Goal: Task Accomplishment & Management: Complete application form

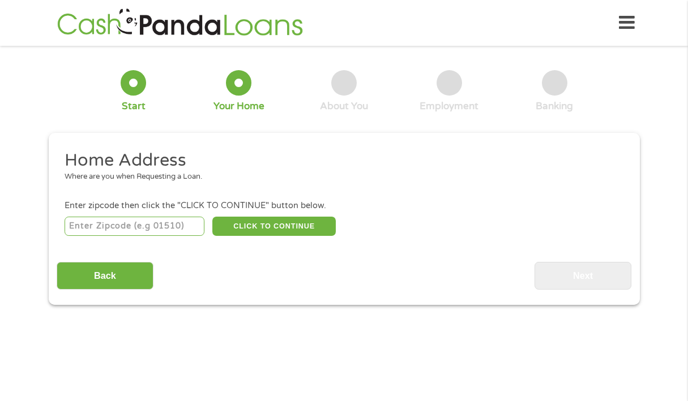
click at [115, 225] on input "number" at bounding box center [135, 226] width 140 height 19
type input "23707"
click at [262, 223] on button "CLICK TO CONTINUE" at bounding box center [273, 226] width 123 height 19
type input "23707"
type input "[GEOGRAPHIC_DATA]"
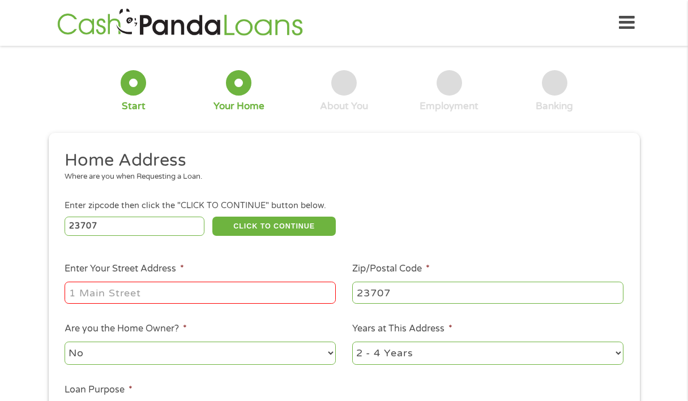
click at [129, 290] on input "Enter Your Street Address *" at bounding box center [200, 293] width 271 height 22
type input "[STREET_ADDRESS]"
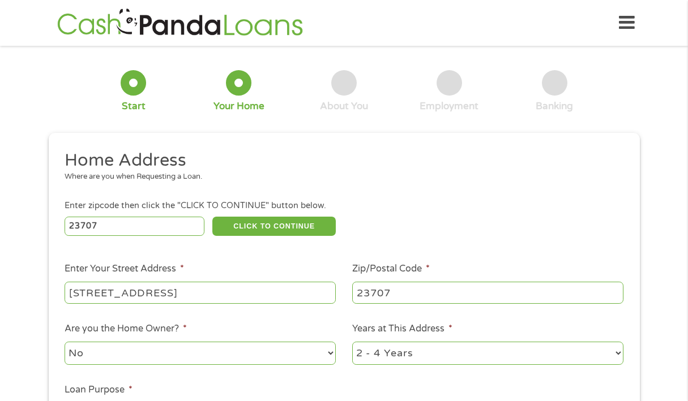
click at [653, 292] on div "1 Start 2 Your Home 3 About You 4 Employment 5 Banking 6 This field is hidden w…" at bounding box center [344, 282] width 688 height 456
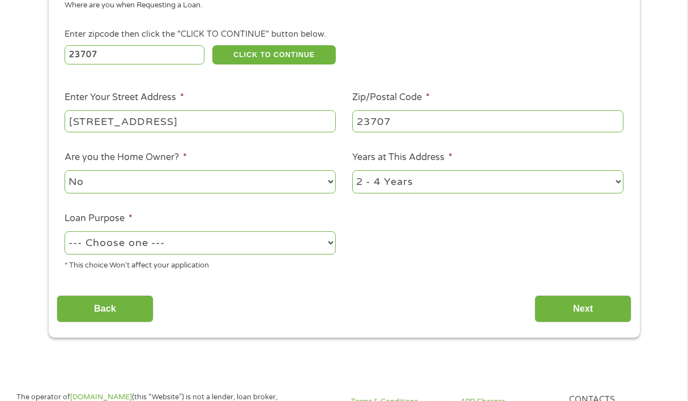
scroll to position [181, 0]
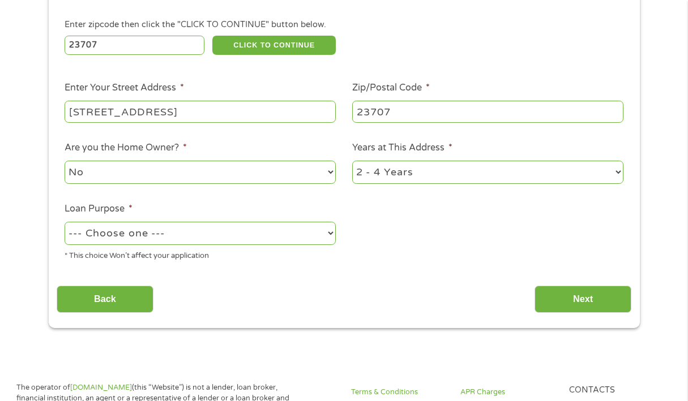
click at [331, 233] on select "--- Choose one --- Pay Bills Debt Consolidation Home Improvement Major Purchase…" at bounding box center [200, 233] width 271 height 23
select select "other"
click at [65, 222] on select "--- Choose one --- Pay Bills Debt Consolidation Home Improvement Major Purchase…" at bounding box center [200, 233] width 271 height 23
click at [574, 297] on input "Next" at bounding box center [582, 300] width 97 height 28
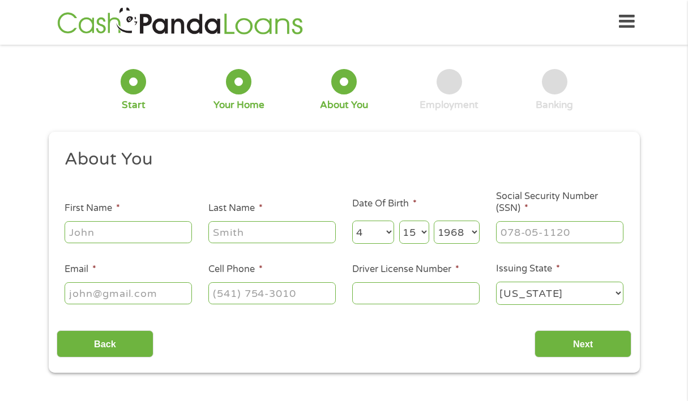
scroll to position [0, 0]
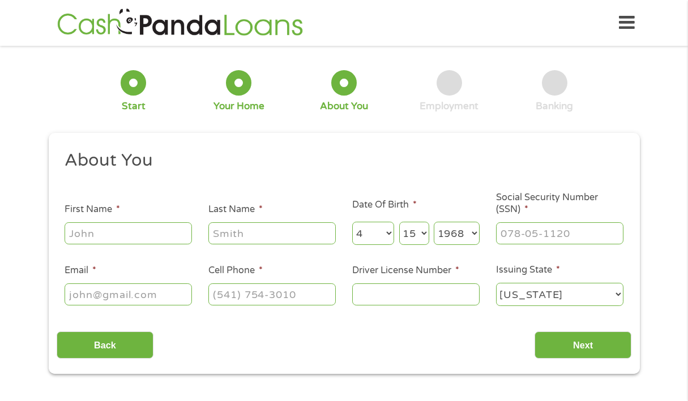
click at [139, 234] on input "First Name *" at bounding box center [128, 234] width 127 height 22
type input "Vontania"
type input "[PERSON_NAME]"
type input "[EMAIL_ADDRESS][DOMAIN_NAME]"
type input "[PHONE_NUMBER]"
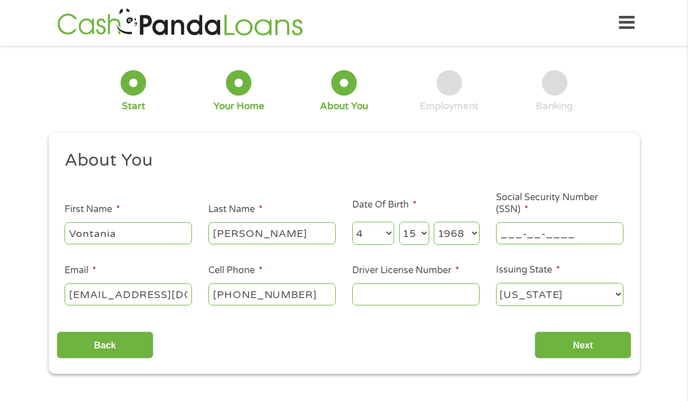
click at [549, 232] on input "___-__-____" at bounding box center [559, 234] width 127 height 22
type input "244-31-6019"
click at [400, 287] on input "Driver License Number *" at bounding box center [415, 295] width 127 height 22
type input "E23862328"
click at [593, 346] on input "Next" at bounding box center [582, 346] width 97 height 28
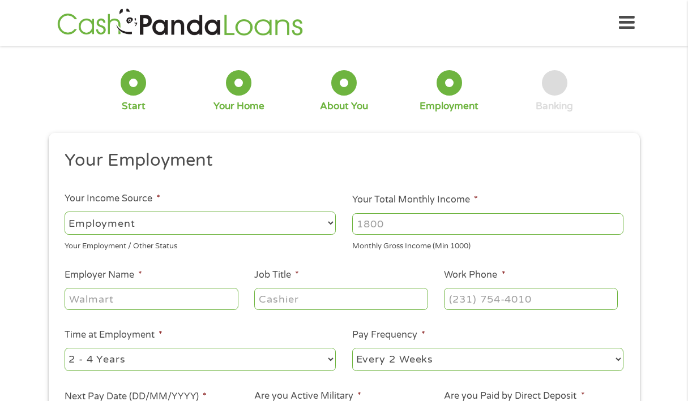
scroll to position [5, 5]
click at [355, 222] on input "Your Total Monthly Income *" at bounding box center [487, 224] width 271 height 22
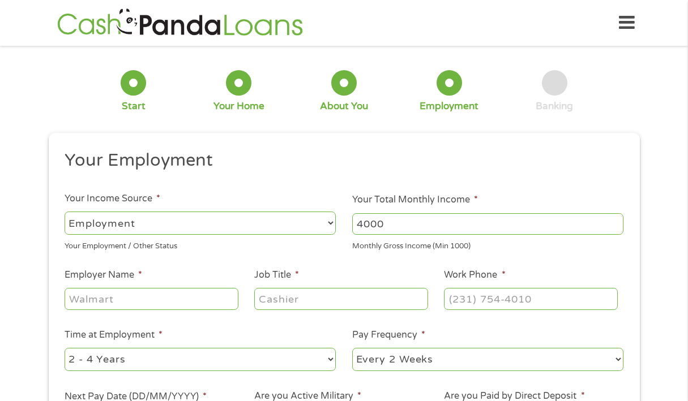
type input "4000"
click at [106, 297] on input "Employer Name *" at bounding box center [151, 299] width 173 height 22
type input "OPTIMA"
click at [294, 300] on input "Job Title *" at bounding box center [340, 299] width 173 height 22
type input "CSR"
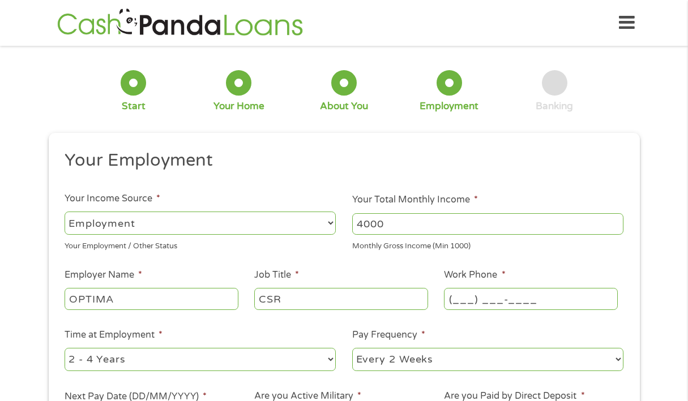
click at [456, 302] on input "(___) ___-____" at bounding box center [530, 299] width 173 height 22
click at [450, 300] on input "(_75) 798-4926" at bounding box center [530, 299] width 173 height 22
type input "[PHONE_NUMBER]"
click at [334, 360] on select "--- Choose one --- 1 Year or less 1 - 2 Years 2 - 4 Years Over 4 Years" at bounding box center [200, 359] width 271 height 23
select select "60months"
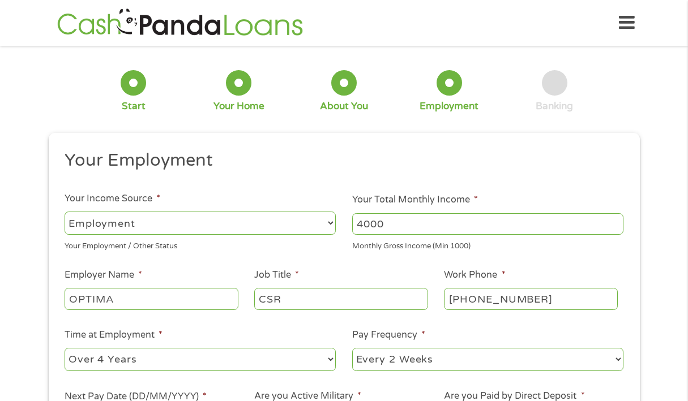
click at [65, 348] on select "--- Choose one --- 1 Year or less 1 - 2 Years 2 - 4 Years Over 4 Years" at bounding box center [200, 359] width 271 height 23
click at [619, 357] on select "--- Choose one --- Every 2 Weeks Every Week Monthly Semi-Monthly" at bounding box center [487, 359] width 271 height 23
click at [352, 348] on select "--- Choose one --- Every 2 Weeks Every Week Monthly Semi-Monthly" at bounding box center [487, 359] width 271 height 23
click at [649, 238] on div "1 Start 2 Your Home 3 About You 4 Employment 5 Banking 6 This field is hidden w…" at bounding box center [344, 277] width 611 height 447
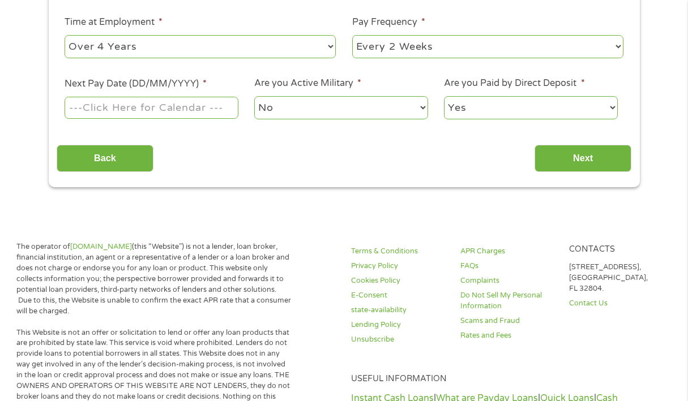
scroll to position [317, 0]
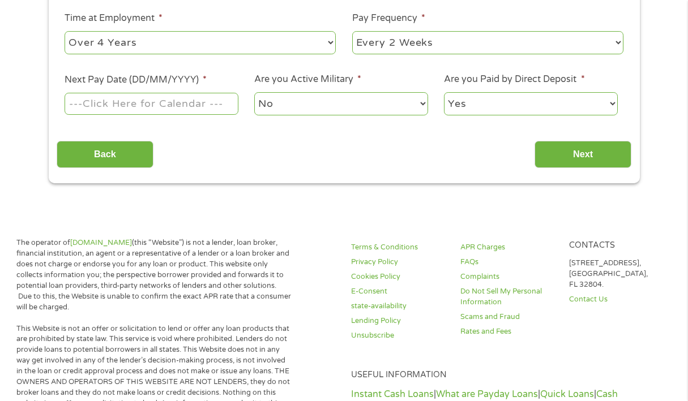
click at [112, 100] on input "Next Pay Date (DD/MM/YYYY) *" at bounding box center [151, 104] width 173 height 22
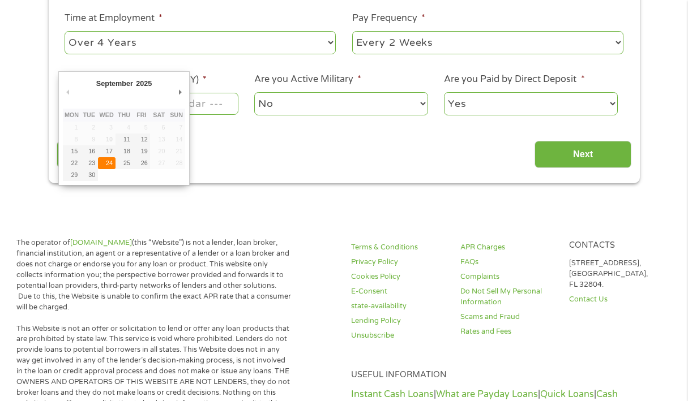
type input "[DATE]"
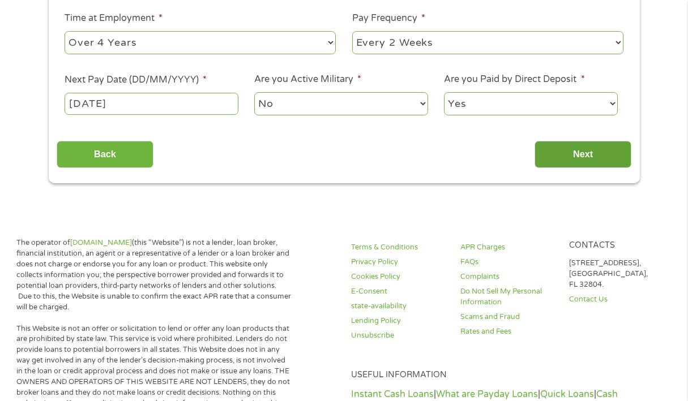
click at [587, 152] on input "Next" at bounding box center [582, 155] width 97 height 28
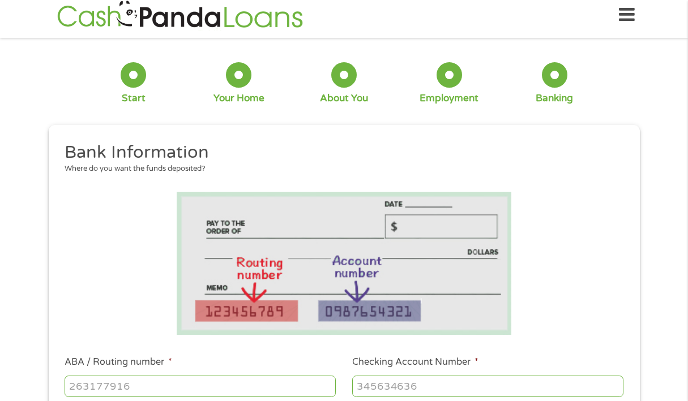
scroll to position [0, 0]
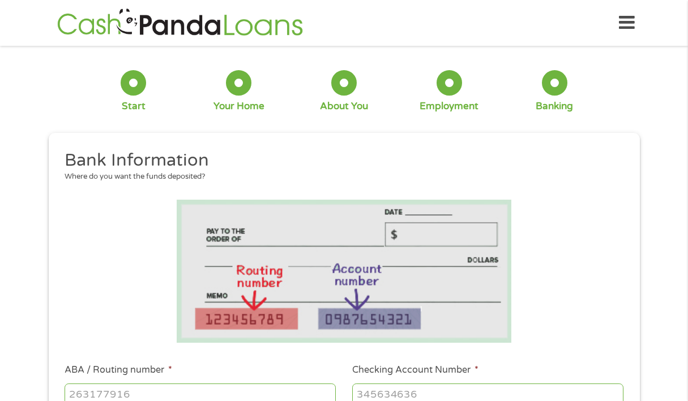
click at [587, 152] on h2 "Bank Information" at bounding box center [340, 160] width 550 height 23
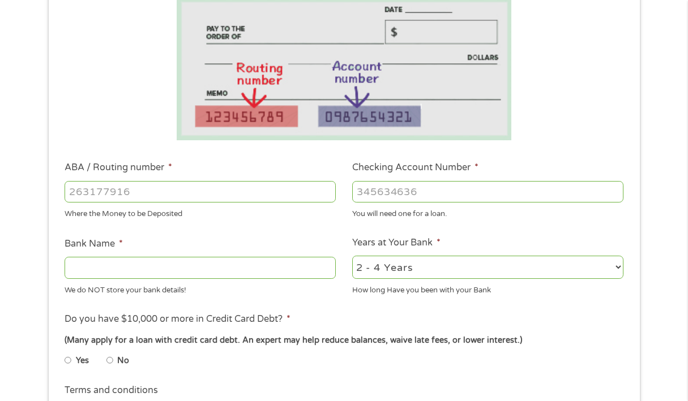
scroll to position [204, 0]
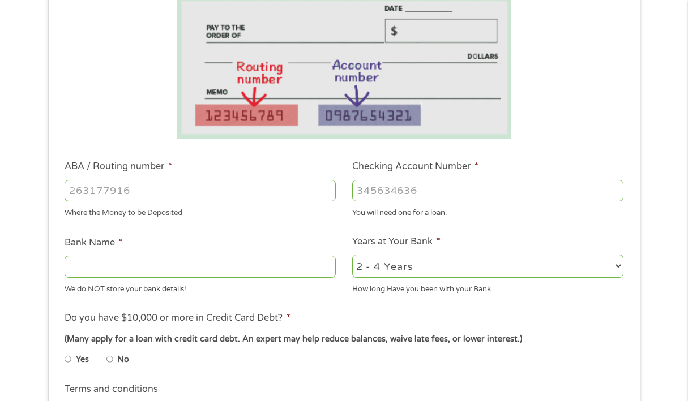
click at [83, 268] on input "Bank Name *" at bounding box center [200, 267] width 271 height 22
type input "f"
type input "FIDELITY"
click at [84, 190] on input "ABA / Routing number *" at bounding box center [200, 191] width 271 height 22
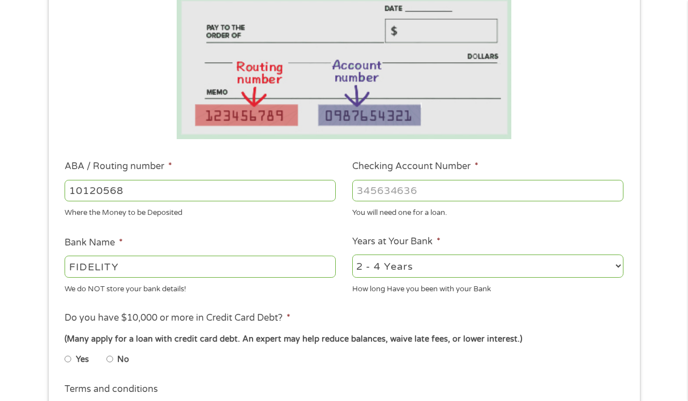
type input "101205681"
type input "UMB NA"
type input "101205681"
click at [372, 193] on input "Checking Account Number *" at bounding box center [487, 191] width 271 height 22
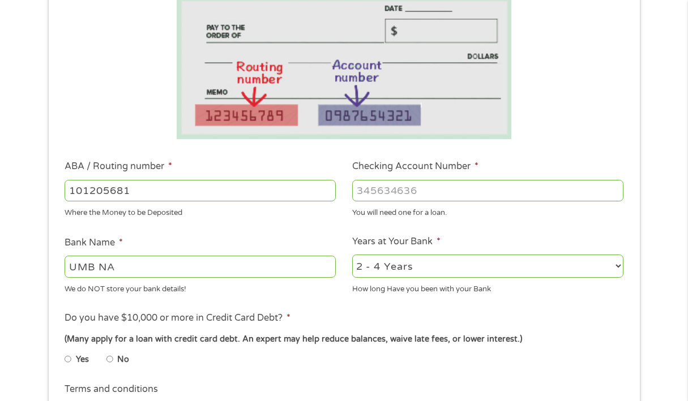
click at [372, 193] on input "Checking Account Number *" at bounding box center [487, 191] width 271 height 22
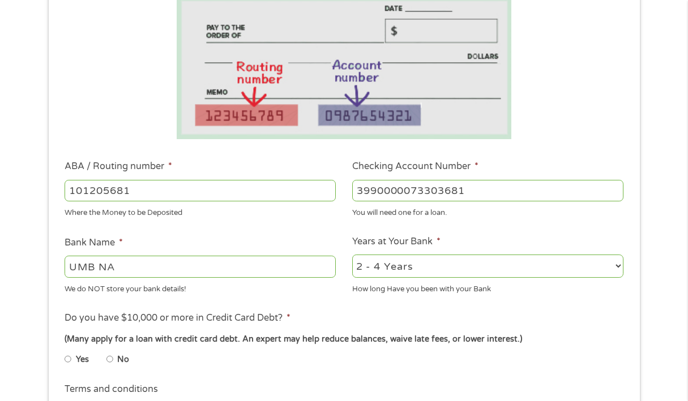
type input "3990000073303681"
click at [111, 358] on input "No" at bounding box center [109, 359] width 7 height 18
radio input "true"
click at [307, 369] on ul "Yes No" at bounding box center [200, 362] width 270 height 26
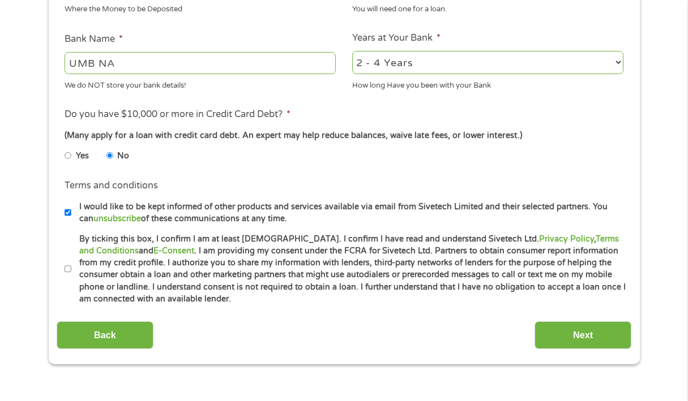
scroll to position [430, 0]
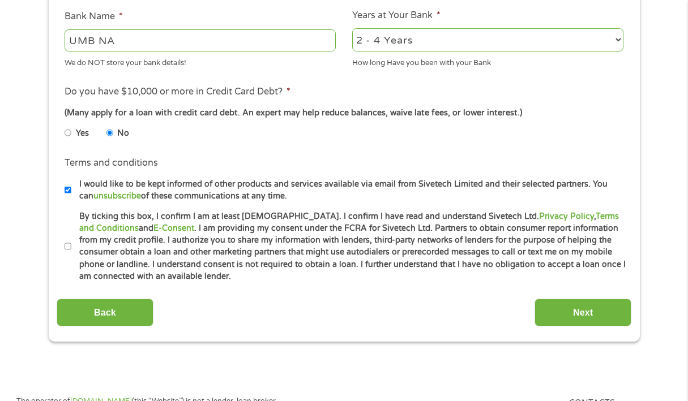
click at [68, 250] on input "By ticking this box, I confirm I am at least [DEMOGRAPHIC_DATA]. I confirm I ha…" at bounding box center [68, 247] width 7 height 18
checkbox input "true"
click at [67, 190] on input "I would like to be kept informed of other products and services available via e…" at bounding box center [68, 190] width 7 height 18
checkbox input "false"
click at [575, 311] on input "Next" at bounding box center [582, 313] width 97 height 28
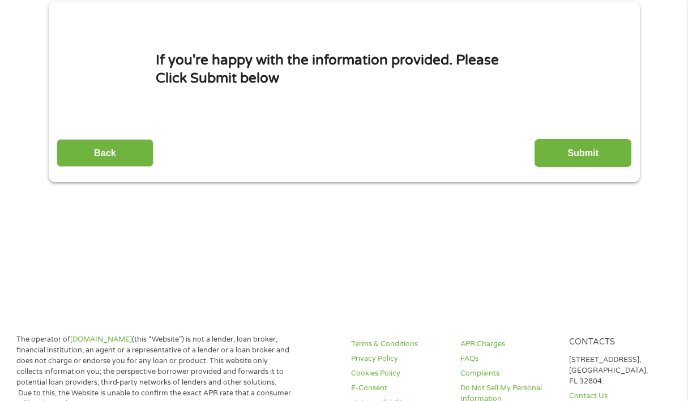
scroll to position [0, 0]
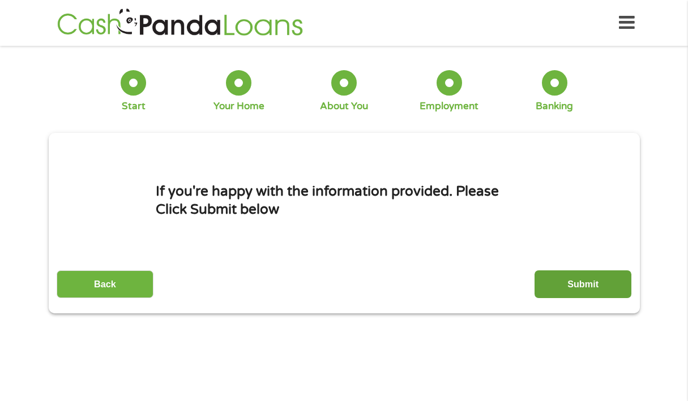
click at [571, 280] on input "Submit" at bounding box center [582, 285] width 97 height 28
